Goal: Task Accomplishment & Management: Use online tool/utility

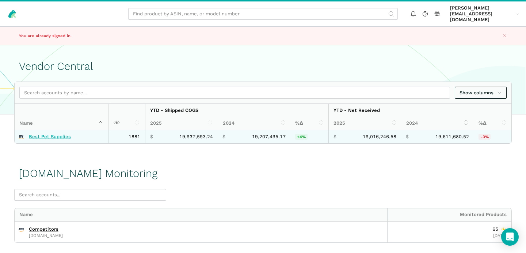
click at [60, 134] on link "Best Pet Supplies" at bounding box center [50, 137] width 42 height 6
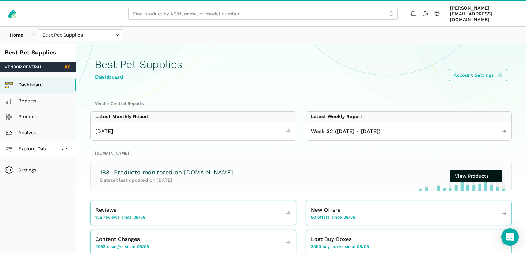
click at [45, 145] on span "Explore Data" at bounding box center [27, 149] width 41 height 9
click at [41, 175] on link "Amazon.com" at bounding box center [38, 181] width 76 height 16
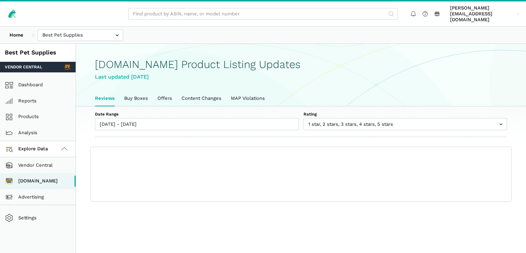
scroll to position [2, 0]
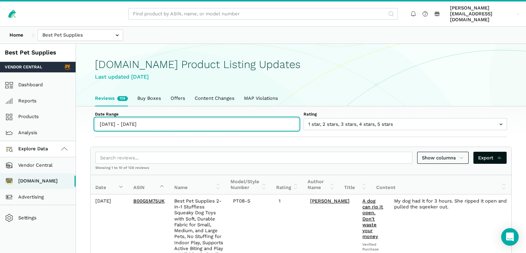
click at [126, 118] on input "08/09/2025 - 08/15/2025" at bounding box center [197, 124] width 204 height 12
type input "08/09/2025"
type input "[DATE]"
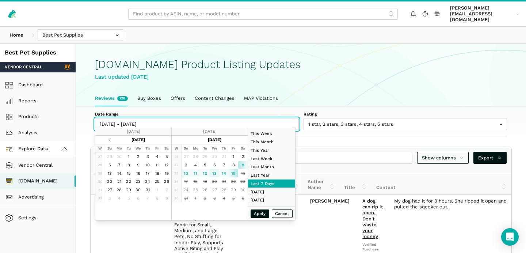
type input "08/13/2025"
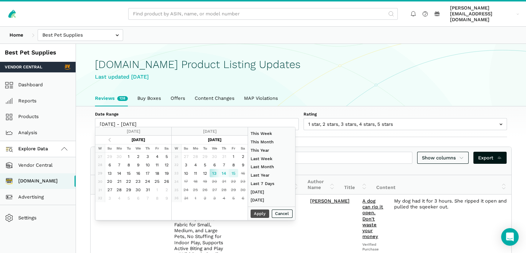
type input "[DATE]"
type input "06/01/2025"
type input "06/30/2025"
type input "08/13/2025"
type input "[DATE]"
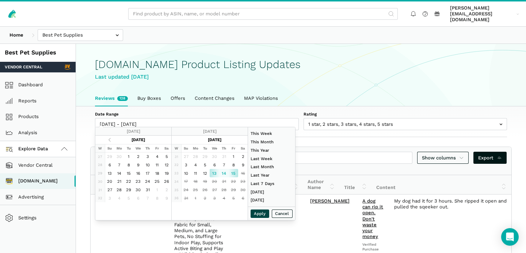
click at [261, 214] on button "Apply" at bounding box center [260, 213] width 19 height 8
type input "08/13/2025 - 08/15/2025"
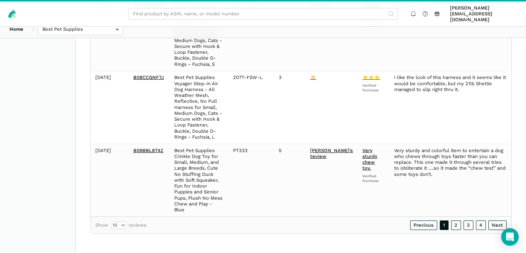
scroll to position [0, 0]
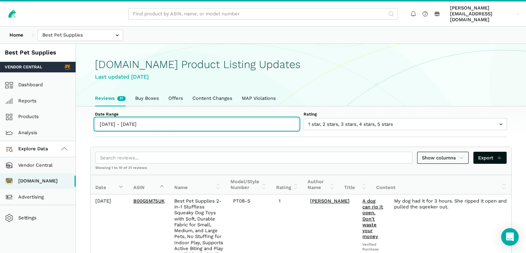
click at [121, 119] on input "08/13/2025 - 08/15/2025" at bounding box center [197, 124] width 204 height 12
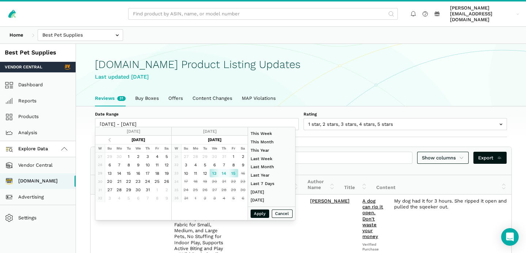
click at [326, 73] on div "Last updated August 15, 2025" at bounding box center [301, 77] width 412 height 8
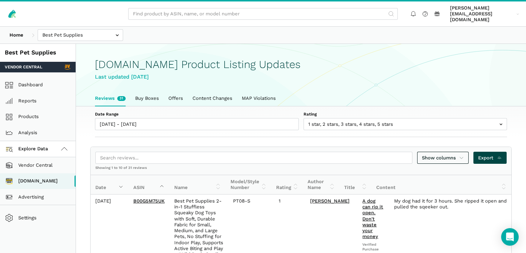
click at [492, 156] on link "Export" at bounding box center [489, 158] width 33 height 12
